Goal: Check status

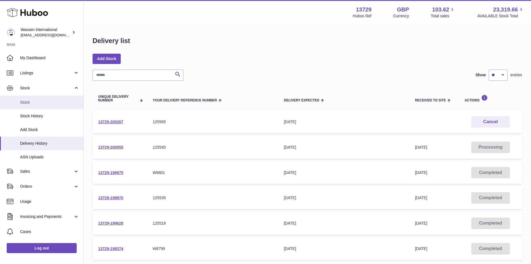
click at [40, 98] on link "Stock" at bounding box center [41, 102] width 83 height 14
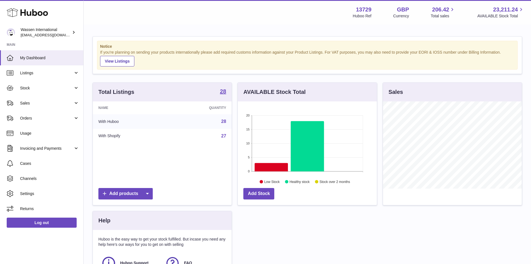
scroll to position [87, 139]
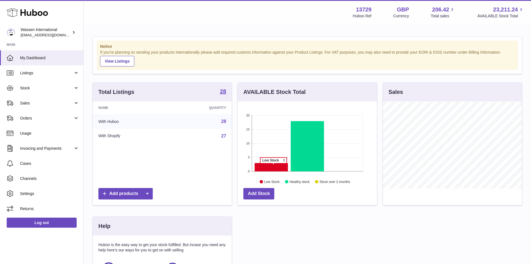
click at [274, 166] on icon at bounding box center [271, 167] width 33 height 8
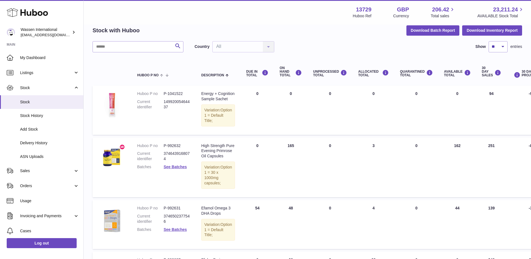
scroll to position [112, 0]
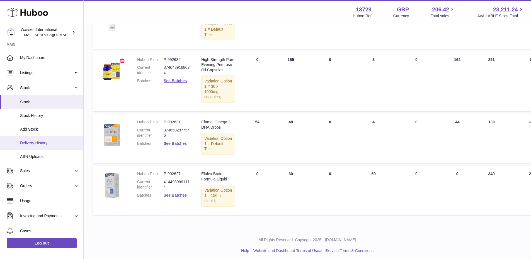
click at [39, 145] on span "Delivery History" at bounding box center [49, 143] width 59 height 5
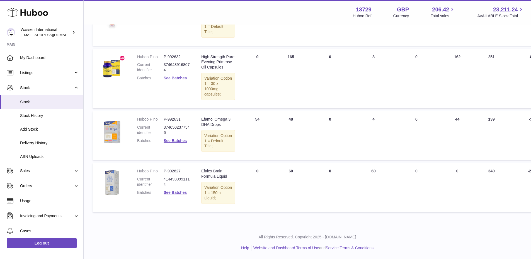
scroll to position [146, 0]
click at [44, 100] on span "Stock" at bounding box center [49, 102] width 59 height 5
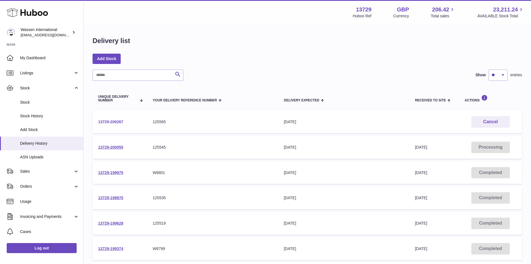
click at [118, 121] on link "13729-200267" at bounding box center [110, 121] width 25 height 4
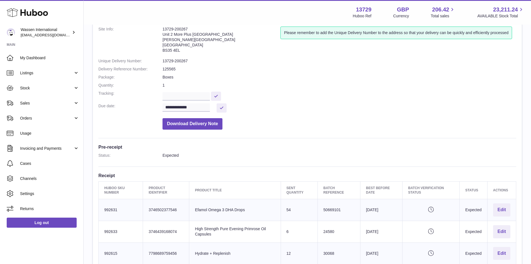
scroll to position [28, 0]
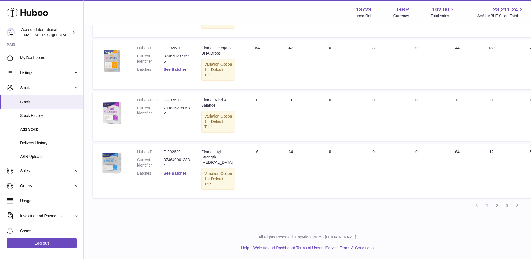
scroll to position [516, 0]
click at [496, 204] on link "2" at bounding box center [497, 206] width 10 height 10
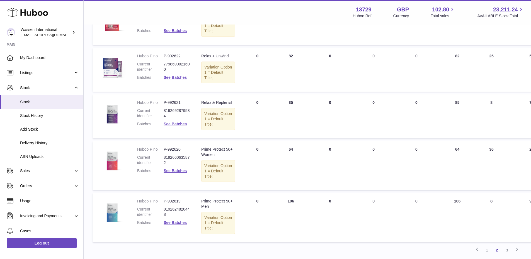
scroll to position [388, 0]
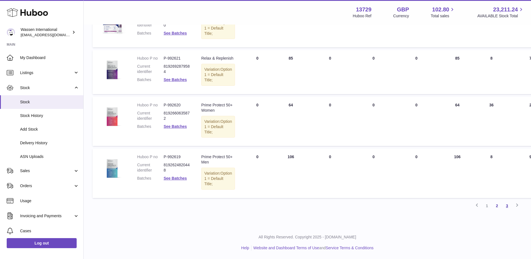
click at [507, 208] on link "3" at bounding box center [507, 206] width 10 height 10
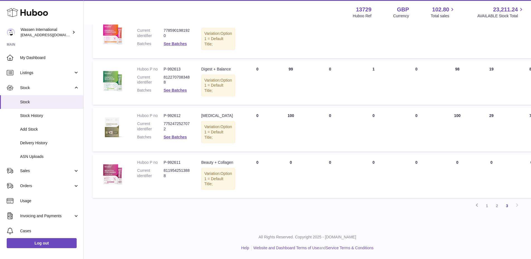
scroll to position [358, 0]
drag, startPoint x: 146, startPoint y: 219, endPoint x: 129, endPoint y: 214, distance: 18.1
